Goal: Task Accomplishment & Management: Use online tool/utility

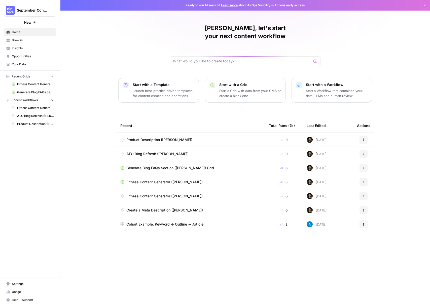
click at [17, 64] on span "Your Data" at bounding box center [33, 64] width 42 height 5
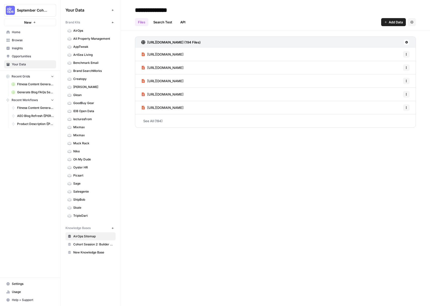
click at [11, 11] on img "Workspace: September Cohort" at bounding box center [10, 10] width 9 height 9
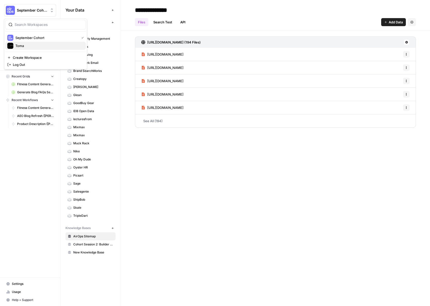
click at [14, 45] on div "Toma" at bounding box center [45, 46] width 76 height 6
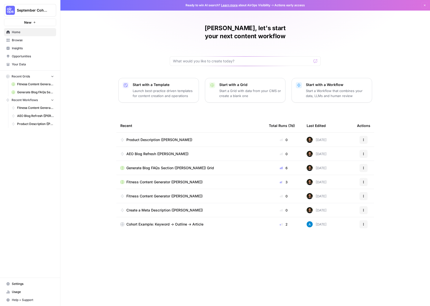
click at [33, 63] on span "Your Data" at bounding box center [33, 64] width 42 height 5
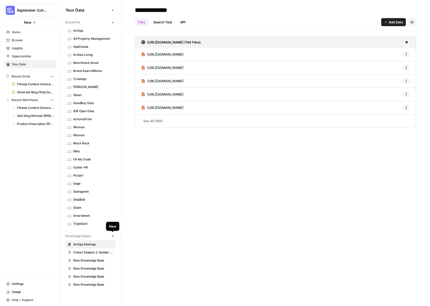
click at [112, 237] on icon "button" at bounding box center [112, 236] width 3 height 3
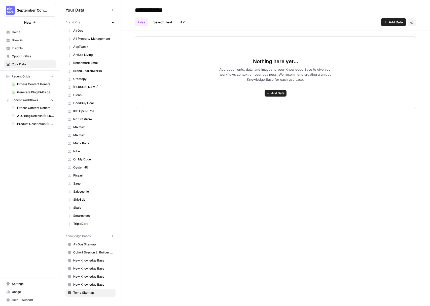
type input "**********"
click at [386, 24] on button "Add Data" at bounding box center [393, 22] width 25 height 8
click at [368, 42] on span "Web Scrape" at bounding box center [376, 40] width 46 height 5
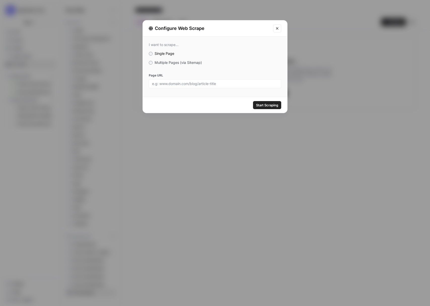
click at [197, 63] on span "Multiple Pages (via Sitemap)" at bounding box center [177, 62] width 47 height 4
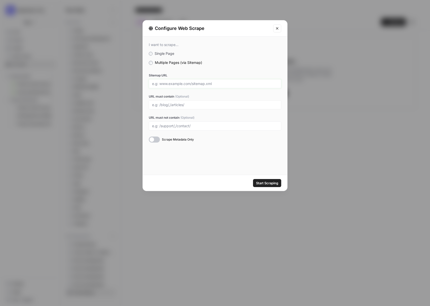
click at [185, 84] on input "Sitemap URL" at bounding box center [215, 84] width 126 height 5
type input "[URL][DOMAIN_NAME]"
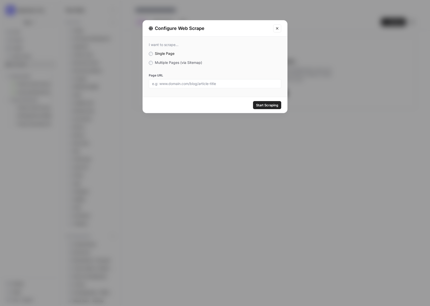
click at [185, 57] on div "I want to scrape... Single Page Multiple Pages (via Sitemap) Page URL" at bounding box center [215, 65] width 144 height 58
click at [183, 65] on label "Multiple Pages (via Sitemap)" at bounding box center [215, 62] width 132 height 5
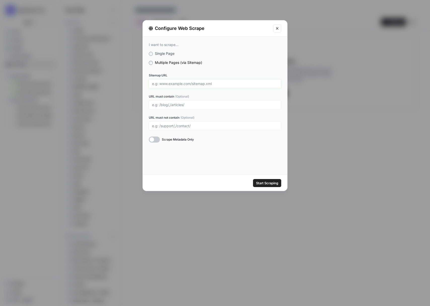
click at [176, 84] on input "Sitemap URL" at bounding box center [215, 84] width 126 height 5
paste input "[URL][DOMAIN_NAME]"
type input "[URL][DOMAIN_NAME]"
click at [178, 105] on input "URL must contain (Optional)" at bounding box center [215, 105] width 126 height 5
click at [174, 142] on div "Scrape Metadata Only" at bounding box center [215, 140] width 132 height 6
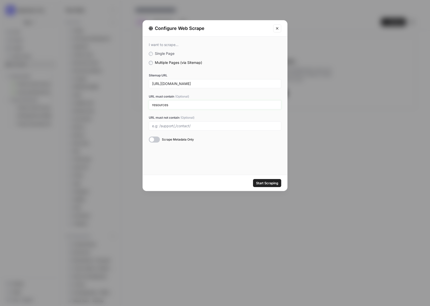
click at [152, 105] on input "resources" at bounding box center [215, 105] width 126 height 5
type input "/resources/"
click at [204, 82] on input "[URL][DOMAIN_NAME]" at bounding box center [215, 84] width 126 height 5
click at [176, 160] on div "I want to scrape... Single Page Multiple Pages (via Sitemap) Sitemap URL https:…" at bounding box center [215, 105] width 144 height 138
click at [275, 185] on span "Start Scraping" at bounding box center [267, 183] width 22 height 5
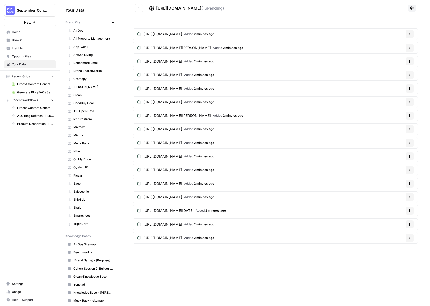
click at [15, 43] on link "Browse" at bounding box center [30, 40] width 52 height 8
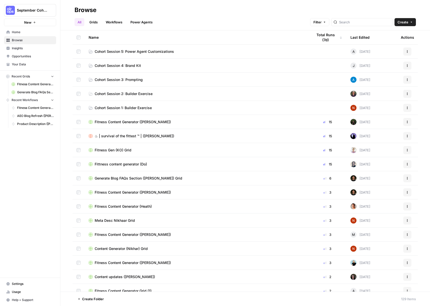
click at [163, 49] on span "Cohort Session 5: Power Agent Customizations" at bounding box center [134, 51] width 79 height 5
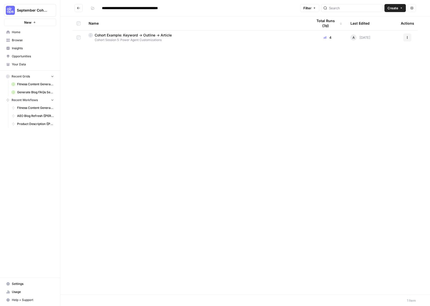
click at [23, 64] on span "Your Data" at bounding box center [33, 64] width 42 height 5
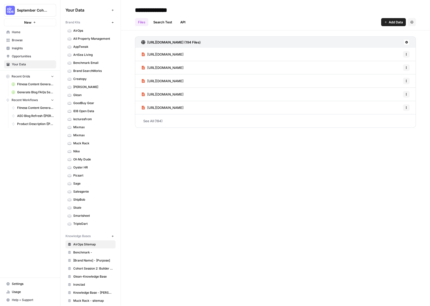
scroll to position [61, 0]
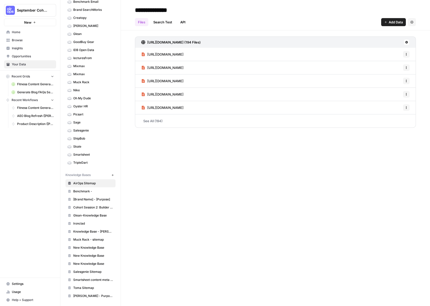
click at [85, 287] on span "Toma Sitemap" at bounding box center [93, 288] width 40 height 5
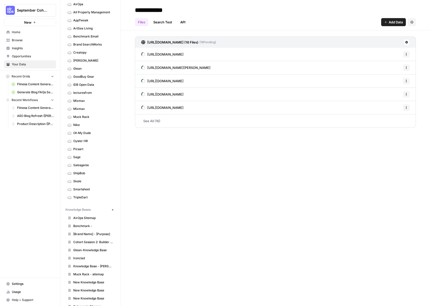
scroll to position [25, 0]
click at [85, 126] on span "Nike" at bounding box center [93, 126] width 40 height 5
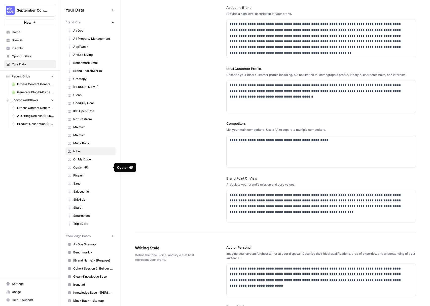
click at [78, 168] on span "Oyster HR" at bounding box center [93, 167] width 40 height 5
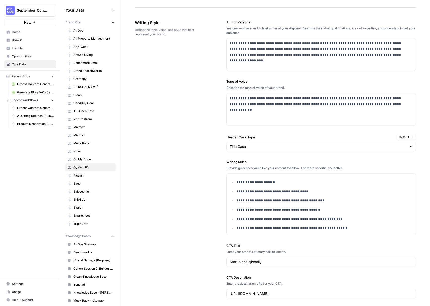
scroll to position [297, 0]
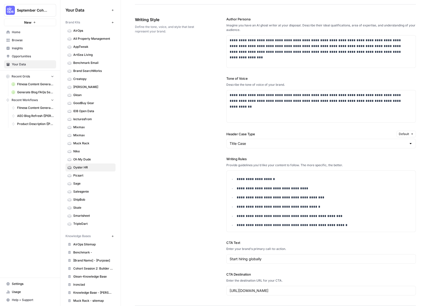
click at [87, 245] on span "AirOps Sitemap" at bounding box center [93, 244] width 40 height 5
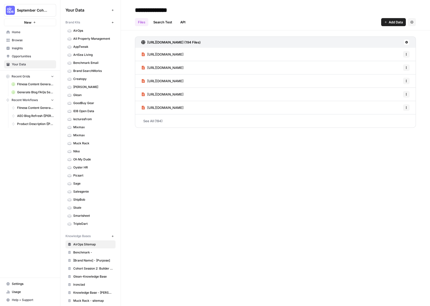
click at [21, 42] on span "Browse" at bounding box center [33, 40] width 42 height 5
